Goal: Transaction & Acquisition: Purchase product/service

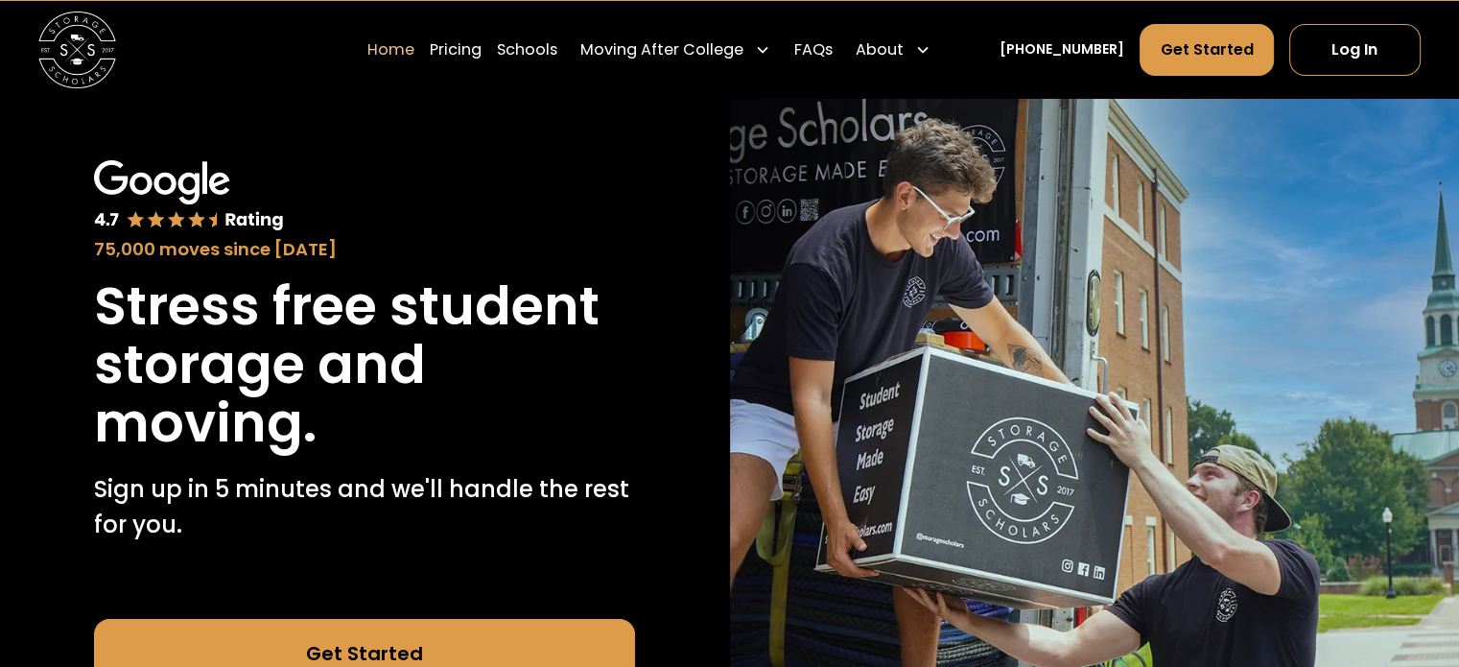
scroll to position [65, 0]
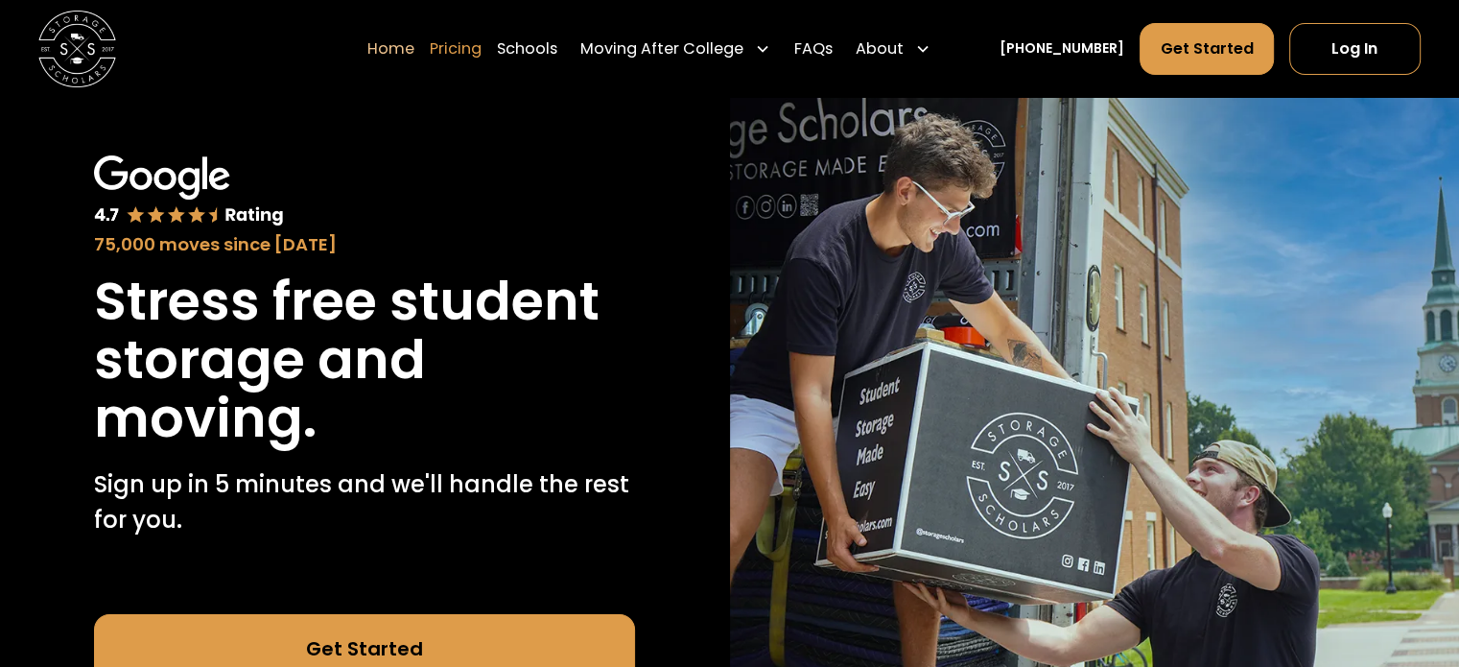
click at [482, 47] on link "Pricing" at bounding box center [456, 48] width 52 height 54
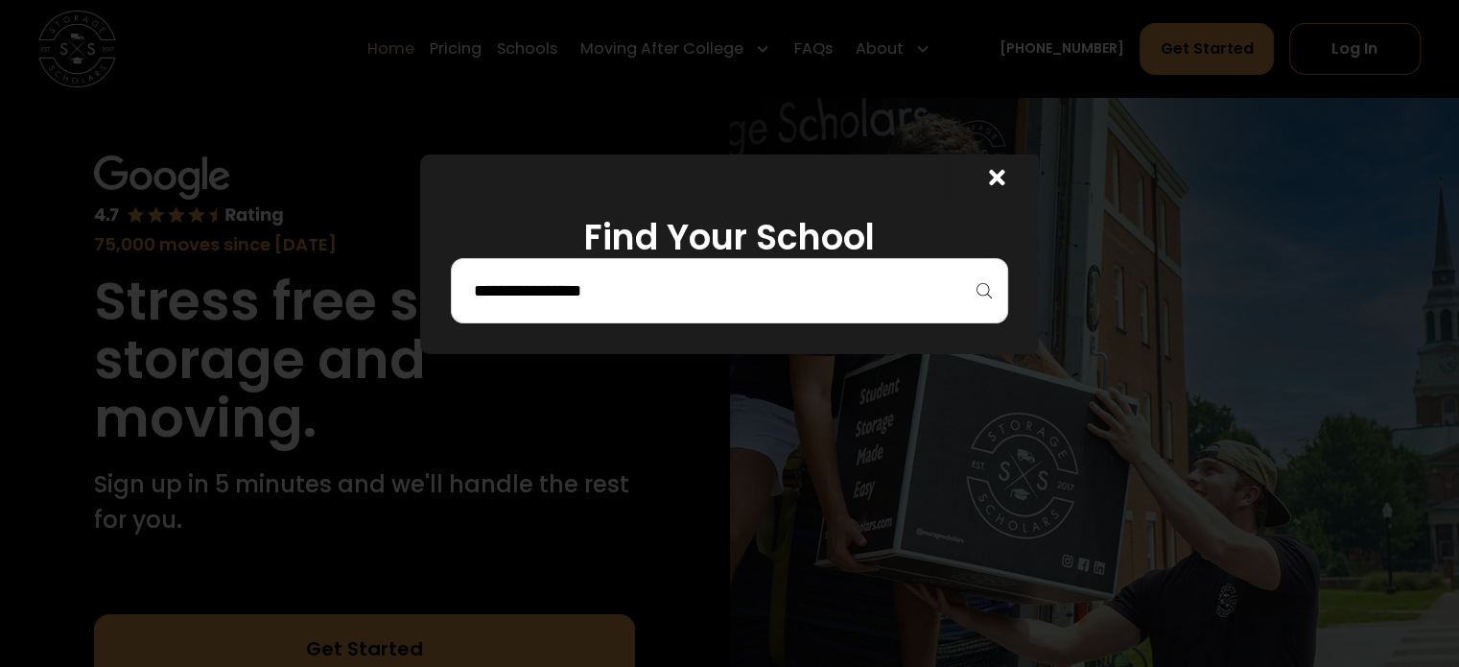
click at [618, 309] on div at bounding box center [729, 290] width 557 height 65
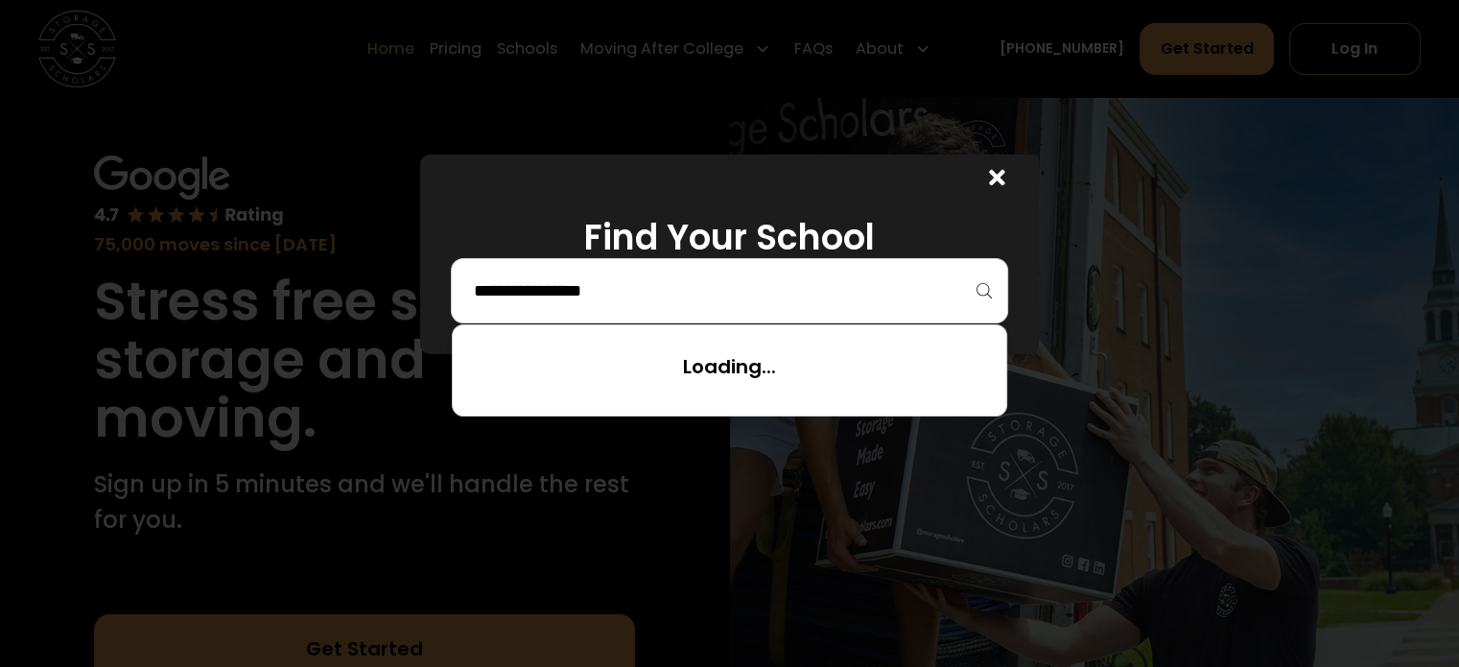
click at [606, 301] on input "search" at bounding box center [729, 290] width 516 height 33
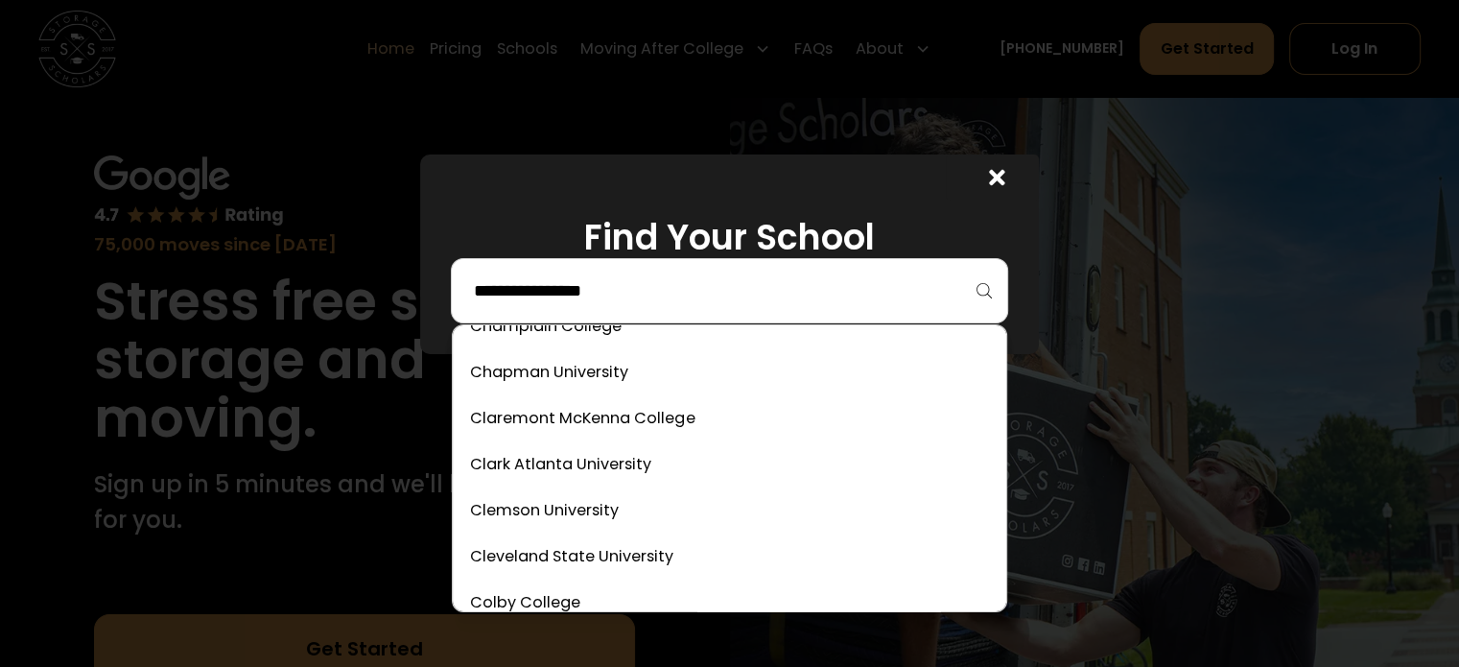
scroll to position [1507, 0]
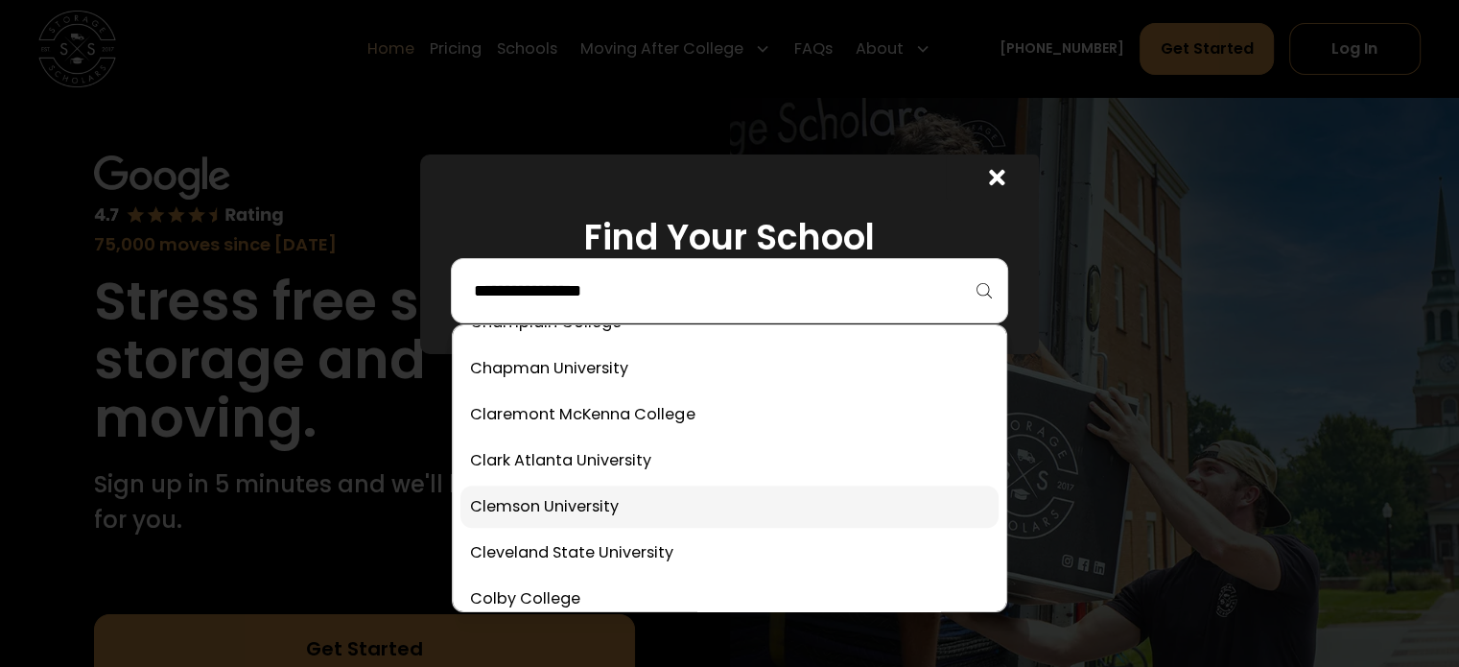
click at [551, 509] on link at bounding box center [729, 507] width 537 height 42
